Goal: Book appointment/travel/reservation

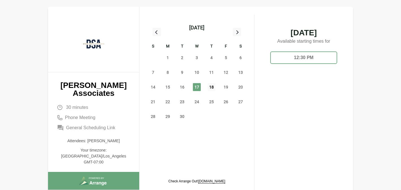
click at [211, 86] on span "18" at bounding box center [211, 87] width 8 height 8
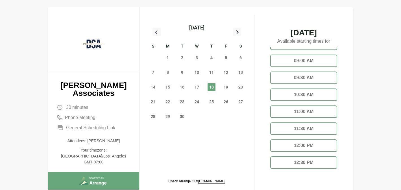
scroll to position [10, 0]
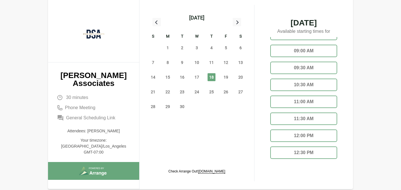
click at [295, 152] on div "12:30 PM" at bounding box center [303, 152] width 67 height 12
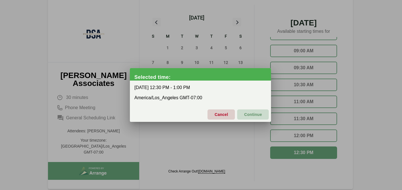
click at [252, 115] on span "Continue" at bounding box center [253, 114] width 18 height 12
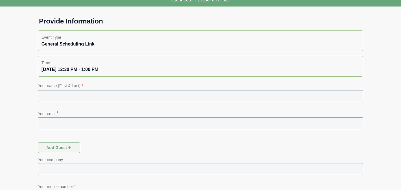
scroll to position [48, 0]
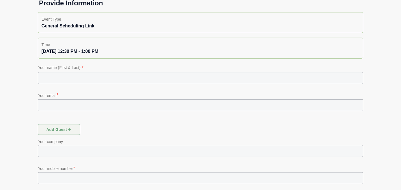
click at [80, 75] on input "text" at bounding box center [200, 78] width 325 height 12
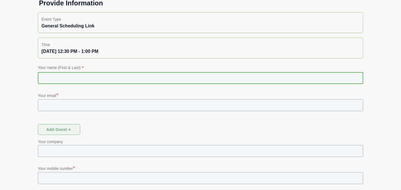
type input "**********"
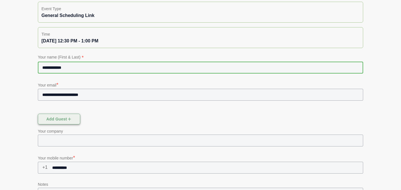
scroll to position [60, 0]
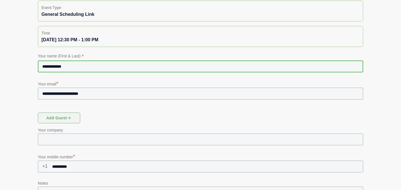
click at [114, 113] on div "Add guest" at bounding box center [200, 119] width 332 height 20
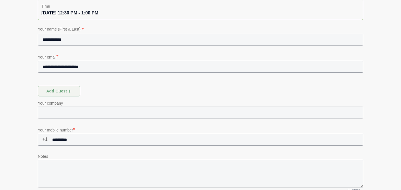
scroll to position [109, 0]
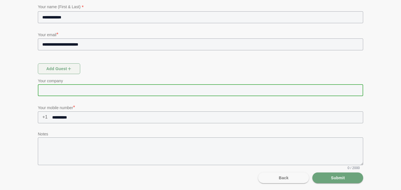
click at [203, 92] on input "text" at bounding box center [200, 90] width 325 height 12
type input "*********"
click at [214, 132] on p "Notes" at bounding box center [200, 133] width 325 height 7
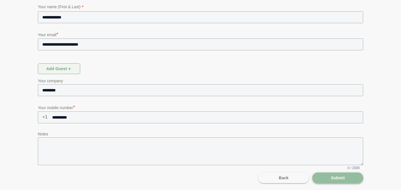
click at [333, 176] on span "Submit" at bounding box center [337, 177] width 14 height 11
